Goal: Contribute content

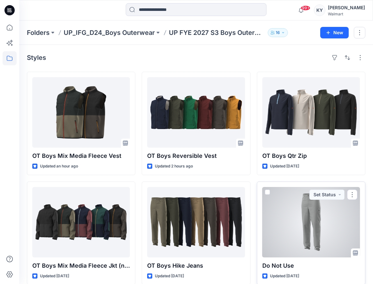
scroll to position [8, 0]
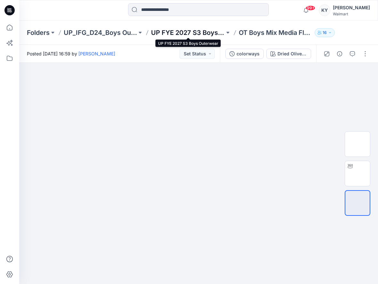
click at [203, 32] on p "UP FYE 2027 S3 Boys Outerwear" at bounding box center [187, 32] width 73 height 9
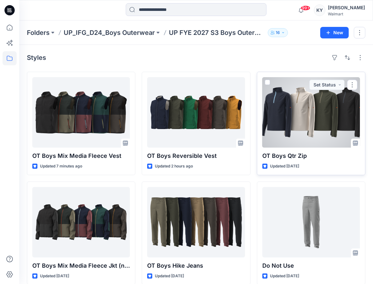
scroll to position [8, 0]
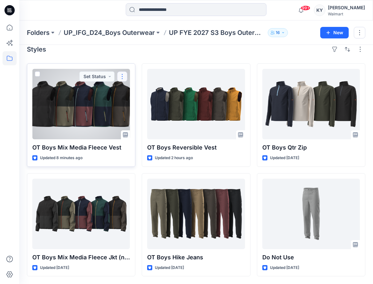
click at [124, 75] on button "button" at bounding box center [122, 76] width 10 height 10
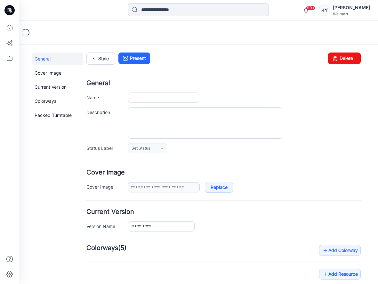
type input "**********"
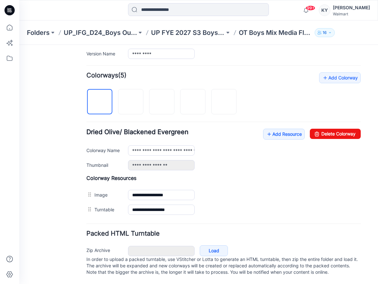
scroll to position [158, 0]
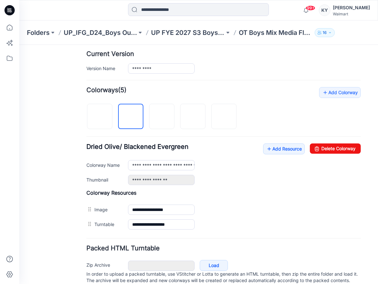
drag, startPoint x: 114, startPoint y: 57, endPoint x: 218, endPoint y: 1, distance: 118.2
click at [246, 118] on div "**********" at bounding box center [223, 159] width 274 height 145
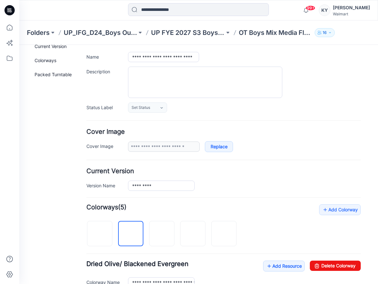
scroll to position [0, 0]
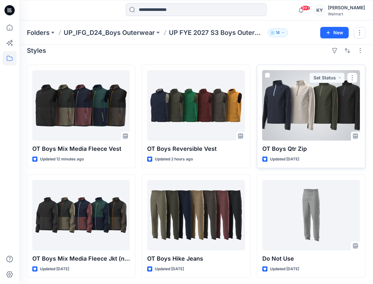
scroll to position [8, 0]
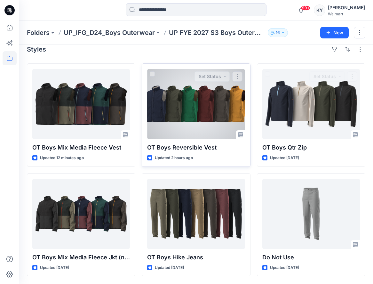
drag, startPoint x: 244, startPoint y: 144, endPoint x: 237, endPoint y: 108, distance: 37.2
click at [246, 114] on div "OT Boys Reversible Vest Updated 2 hours ago Set Status" at bounding box center [196, 114] width 109 height 103
